Goal: Obtain resource: Obtain resource

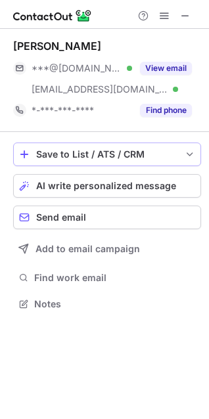
scroll to position [295, 209]
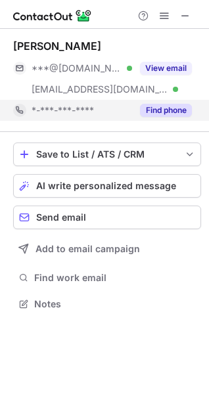
click at [172, 108] on button "Find phone" at bounding box center [166, 110] width 52 height 13
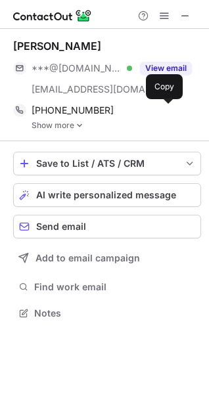
scroll to position [304, 209]
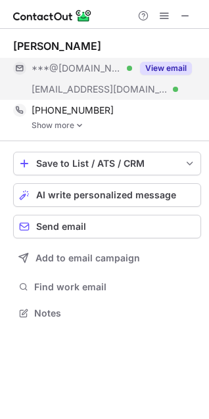
click at [164, 63] on button "View email" at bounding box center [166, 68] width 52 height 13
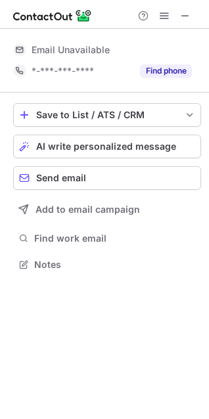
scroll to position [256, 209]
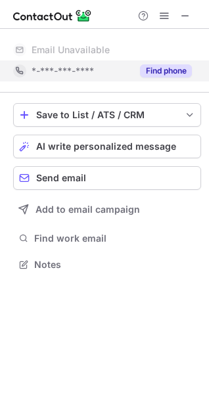
click at [177, 81] on div "Find phone" at bounding box center [162, 70] width 60 height 21
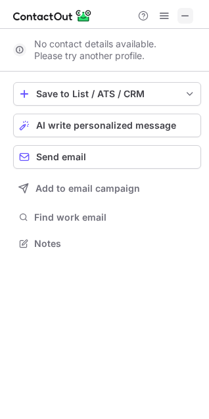
click at [187, 18] on span at bounding box center [185, 16] width 11 height 11
